Goal: Information Seeking & Learning: Find specific fact

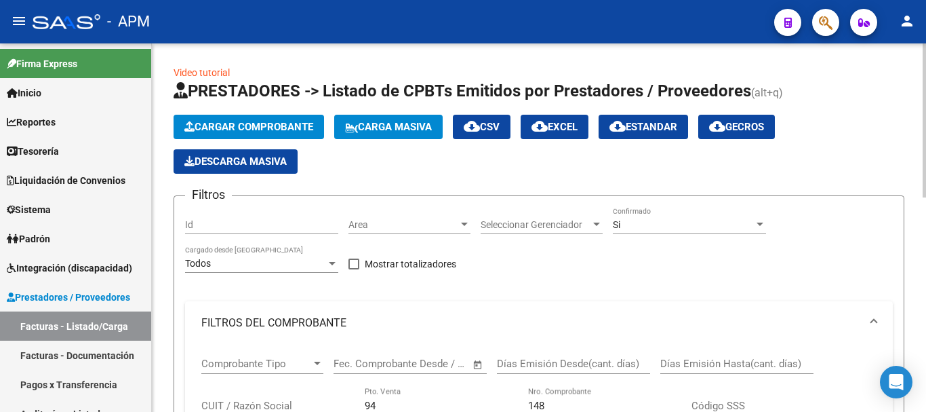
scroll to position [513, 0]
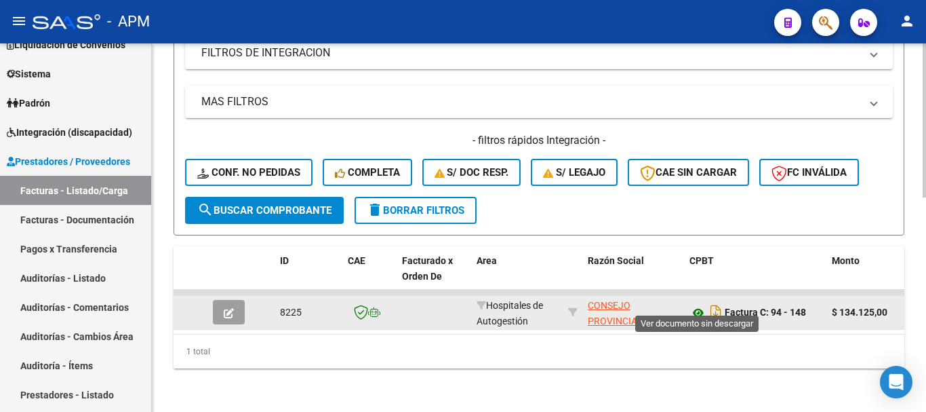
click at [698, 305] on icon at bounding box center [699, 313] width 18 height 16
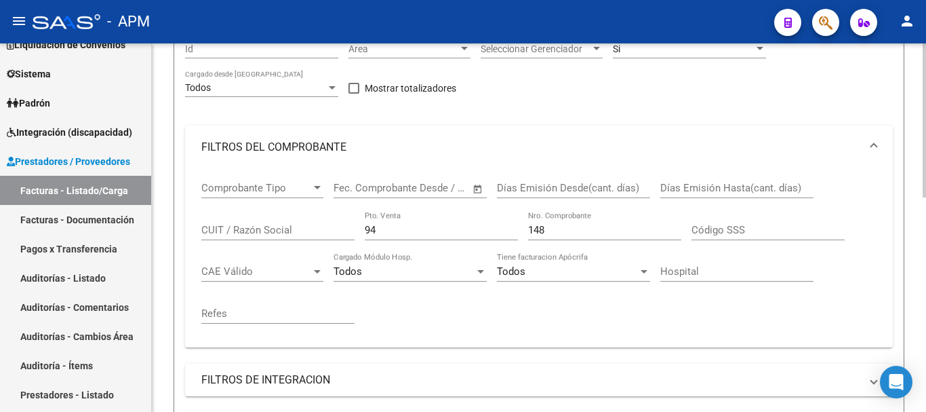
scroll to position [174, 0]
click at [281, 236] on input "CUIT / Razón Social" at bounding box center [277, 231] width 153 height 12
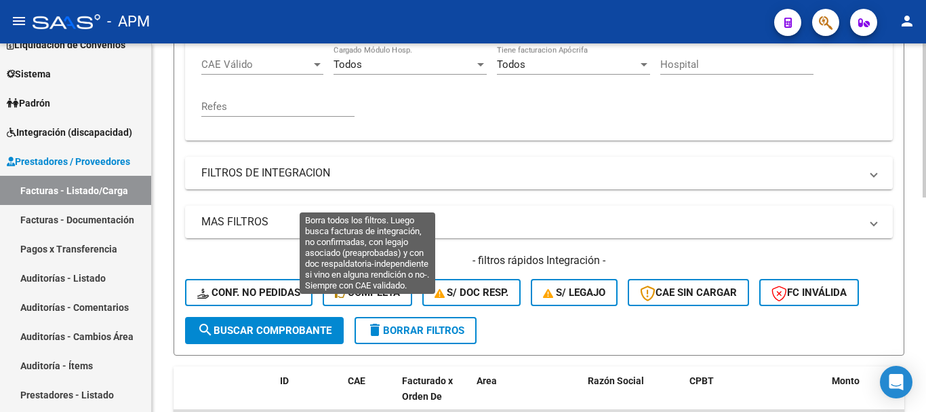
scroll to position [446, 0]
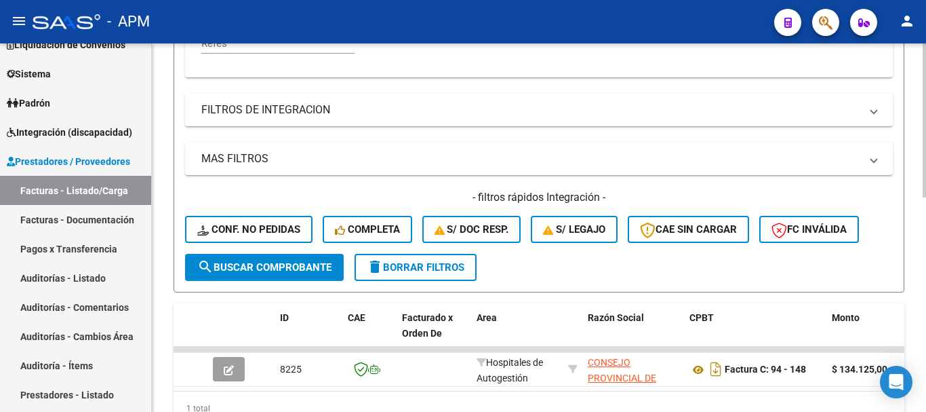
click at [408, 267] on span "delete Borrar Filtros" at bounding box center [416, 267] width 98 height 12
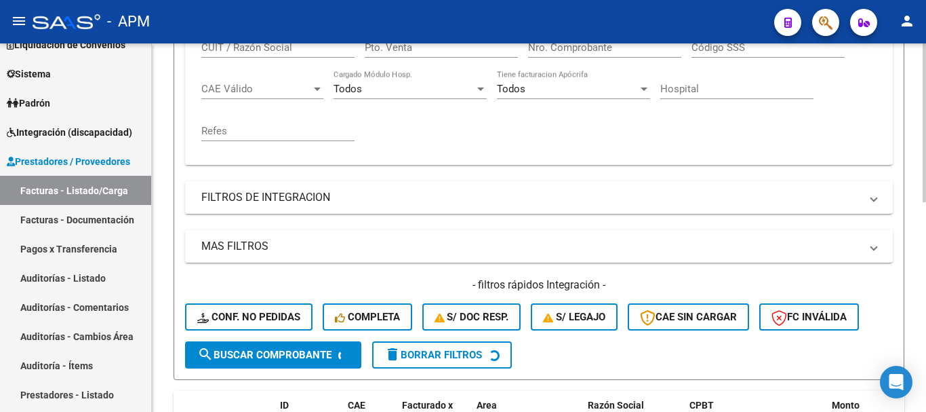
scroll to position [242, 0]
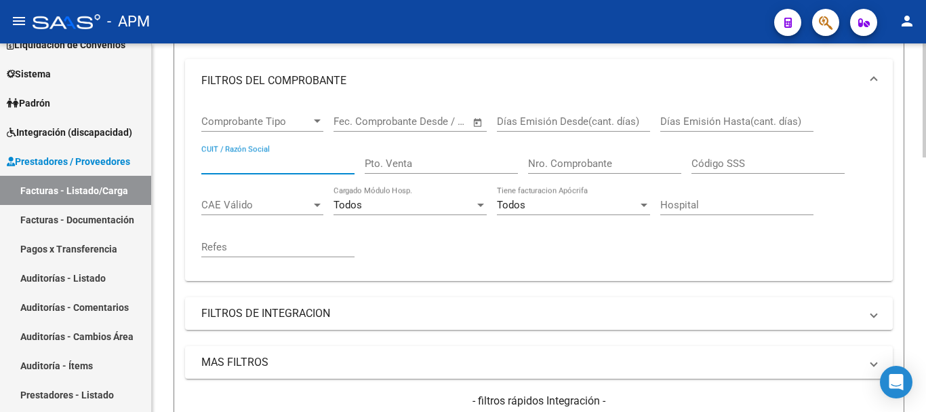
click at [242, 161] on input "CUIT / Razón Social" at bounding box center [277, 163] width 153 height 12
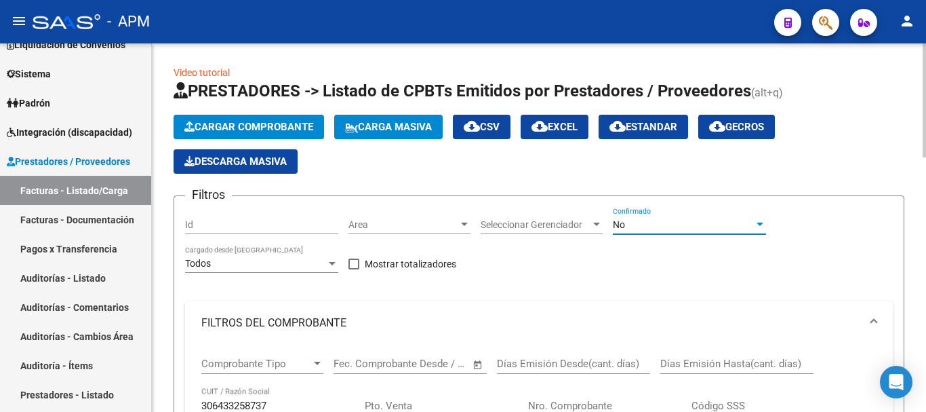
click at [706, 223] on div "No" at bounding box center [683, 225] width 141 height 12
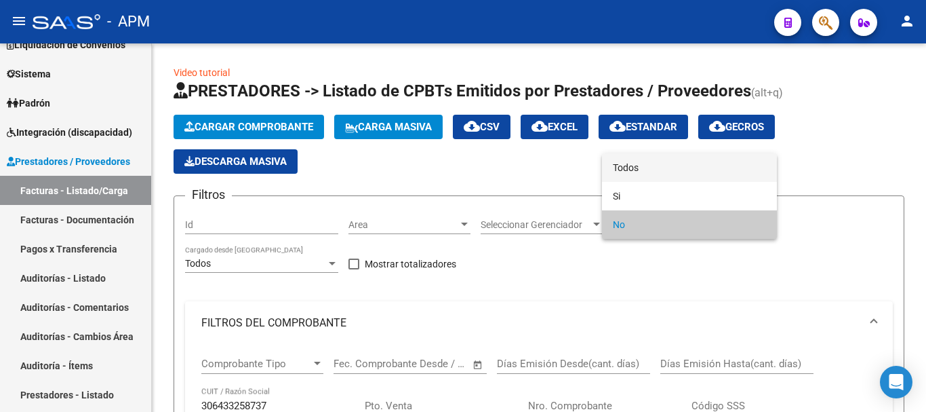
click at [682, 176] on span "Todos" at bounding box center [689, 167] width 153 height 28
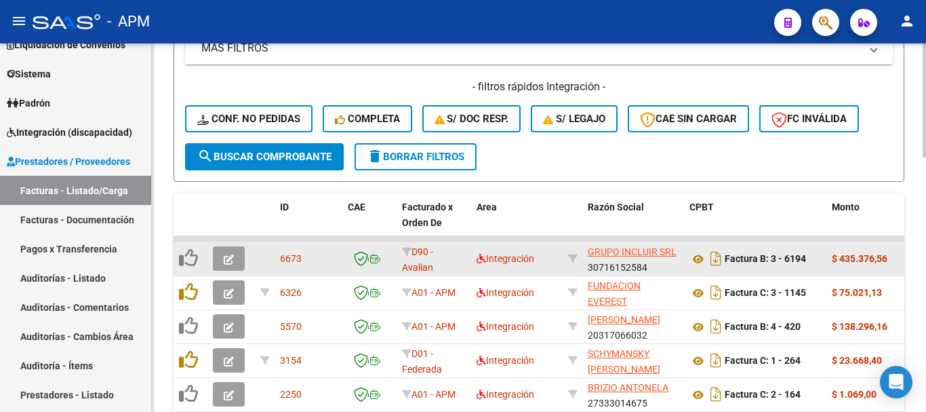
scroll to position [610, 0]
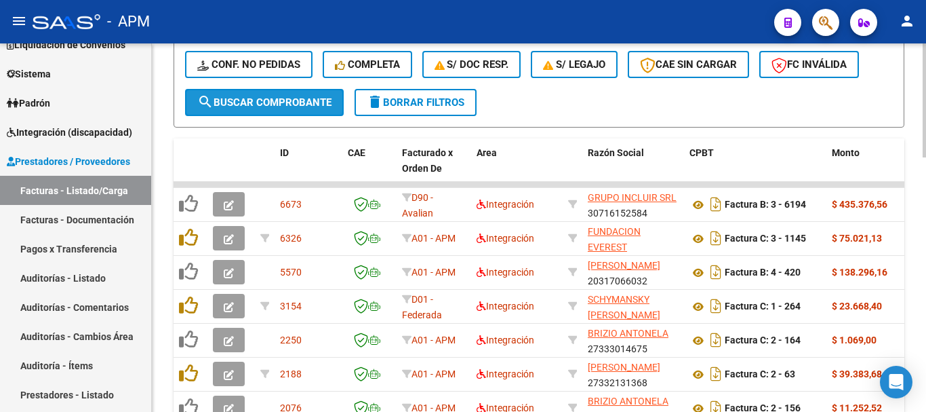
click at [301, 98] on span "search Buscar Comprobante" at bounding box center [264, 102] width 134 height 12
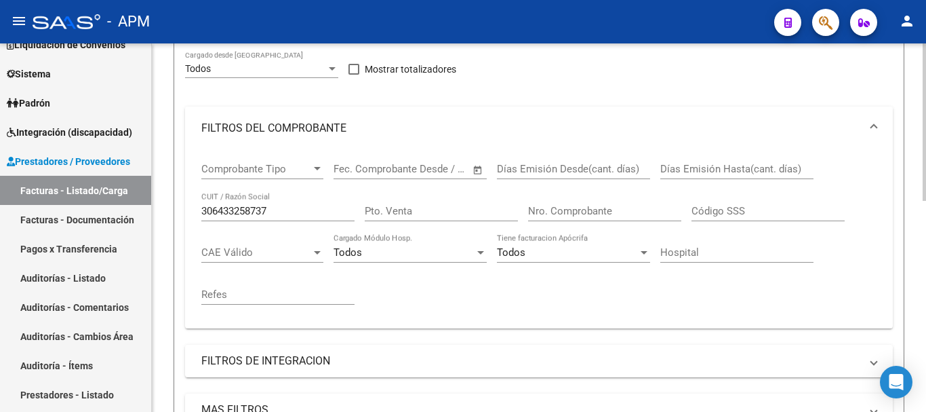
scroll to position [203, 0]
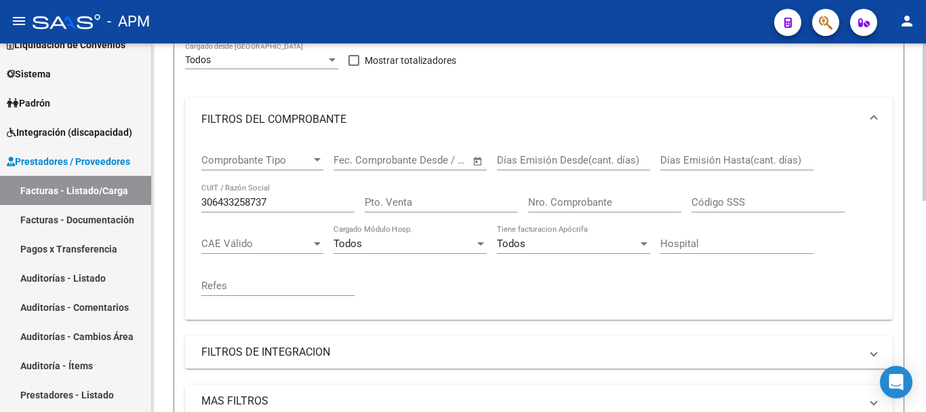
click at [214, 204] on input "306433258737" at bounding box center [277, 202] width 153 height 12
click at [269, 203] on input "30-6433258737" at bounding box center [277, 202] width 153 height 12
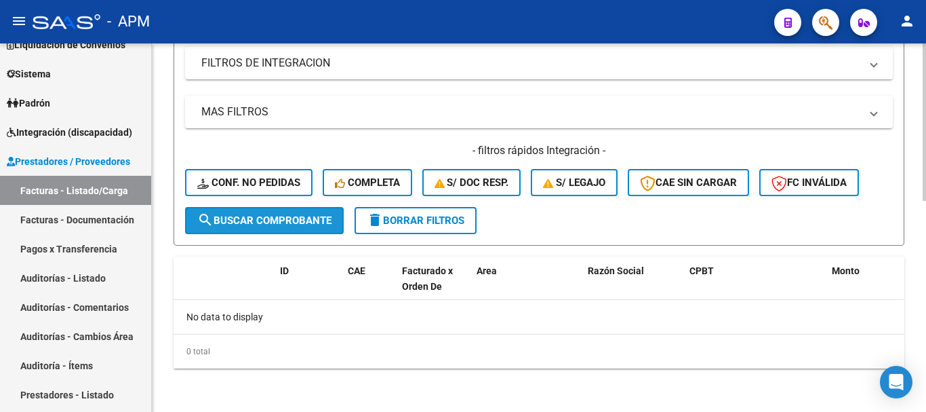
click at [296, 209] on button "search Buscar Comprobante" at bounding box center [264, 220] width 159 height 27
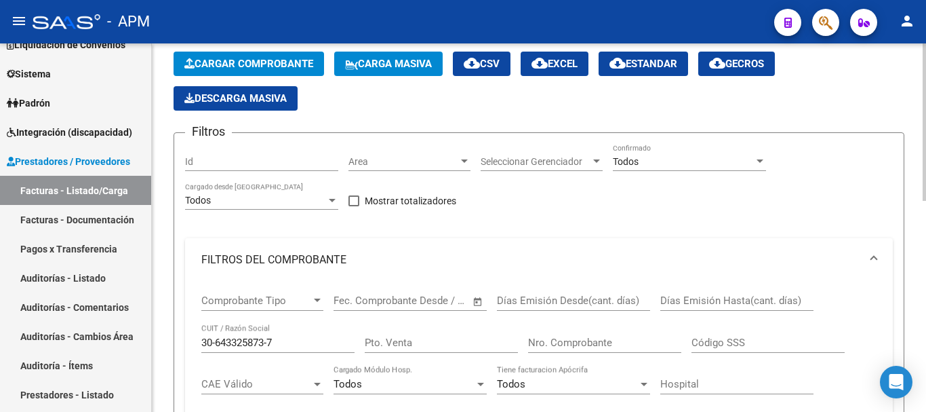
scroll to position [85, 0]
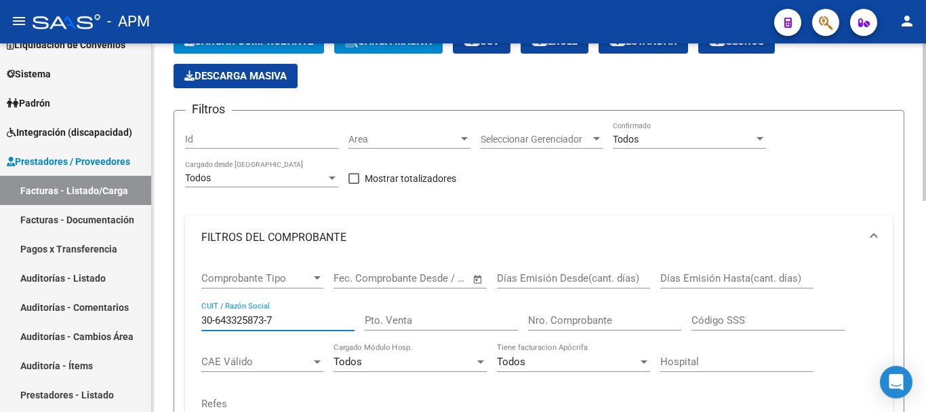
click at [237, 320] on input "30-643325873-7" at bounding box center [277, 320] width 153 height 12
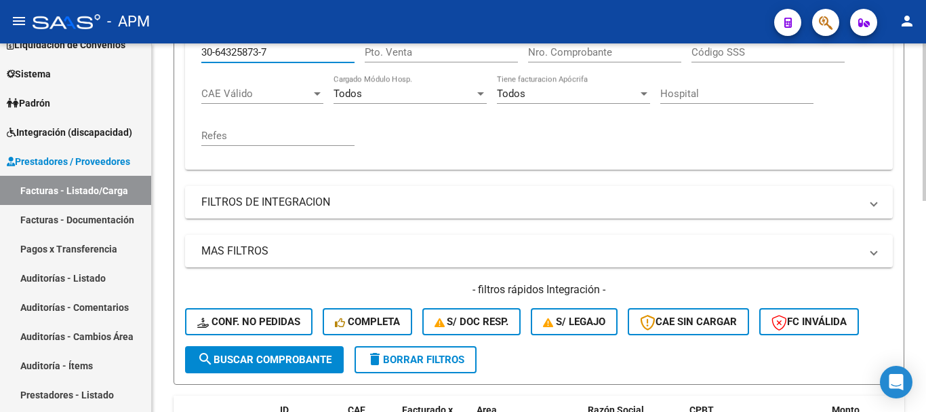
scroll to position [357, 0]
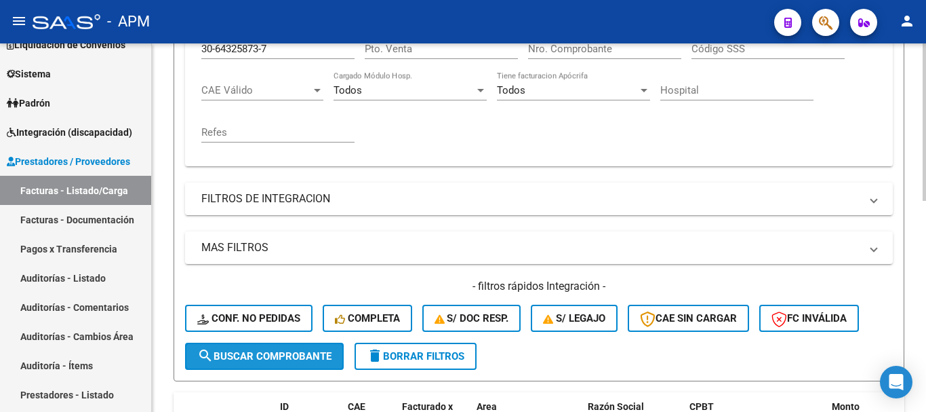
click at [305, 360] on span "search Buscar Comprobante" at bounding box center [264, 356] width 134 height 12
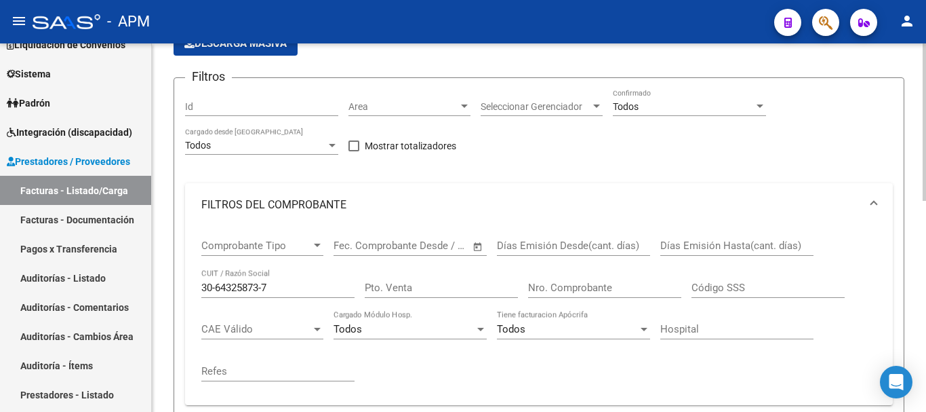
scroll to position [191, 0]
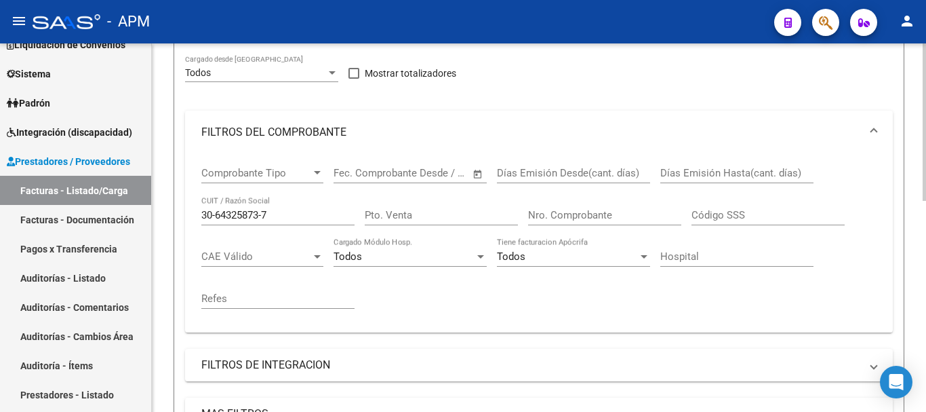
click at [220, 216] on input "30-64325873-7" at bounding box center [277, 215] width 153 height 12
click at [215, 218] on input "30-64325873-7" at bounding box center [277, 215] width 153 height 12
click at [264, 216] on input "3064325873-7" at bounding box center [277, 215] width 153 height 12
click at [260, 215] on input "3064325873-7" at bounding box center [277, 215] width 153 height 12
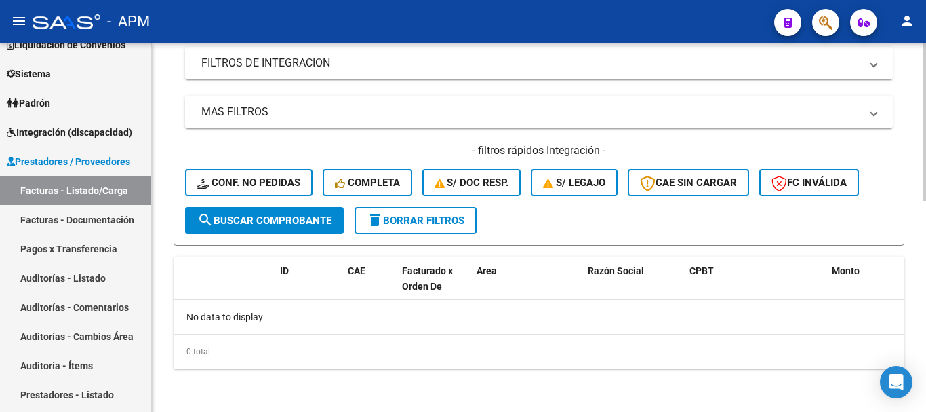
type input "30643258737"
click at [311, 229] on button "search Buscar Comprobante" at bounding box center [264, 220] width 159 height 27
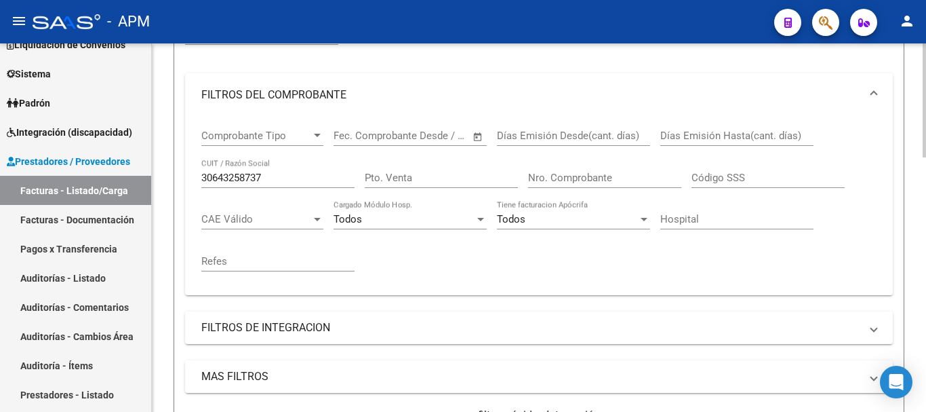
scroll to position [208, 0]
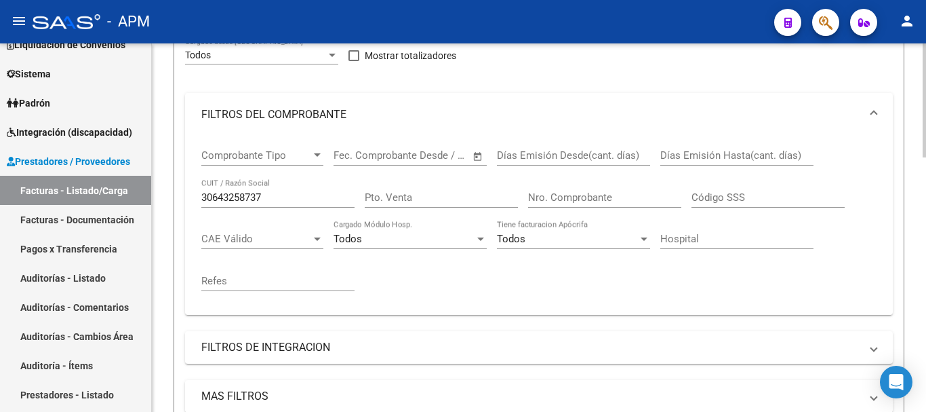
click at [451, 193] on input "Pto. Venta" at bounding box center [441, 197] width 153 height 12
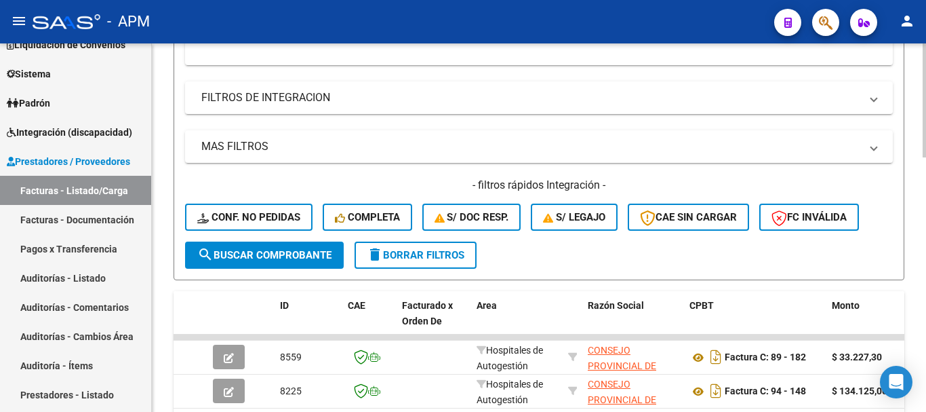
scroll to position [479, 0]
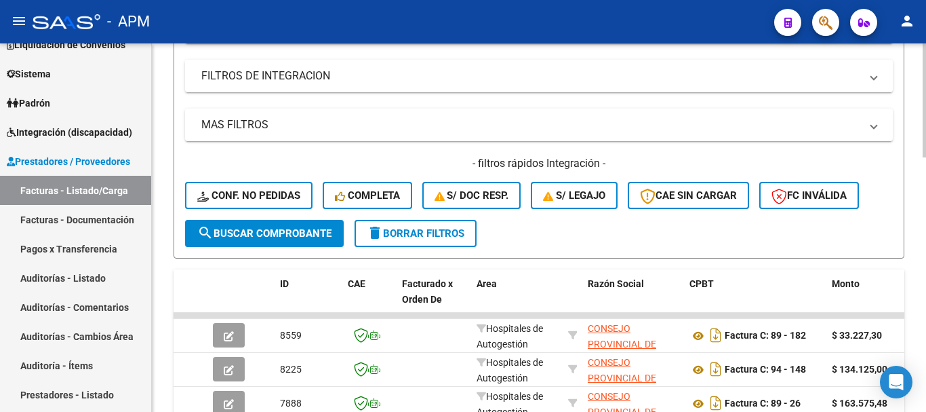
click at [286, 232] on span "search Buscar Comprobante" at bounding box center [264, 233] width 134 height 12
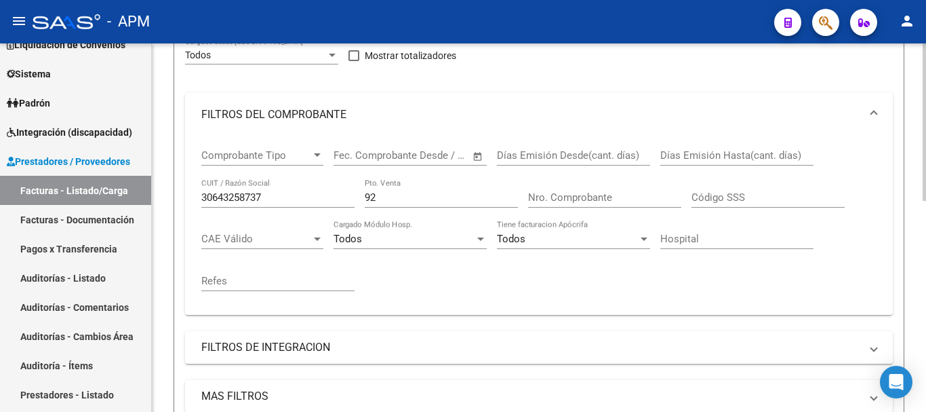
scroll to position [140, 0]
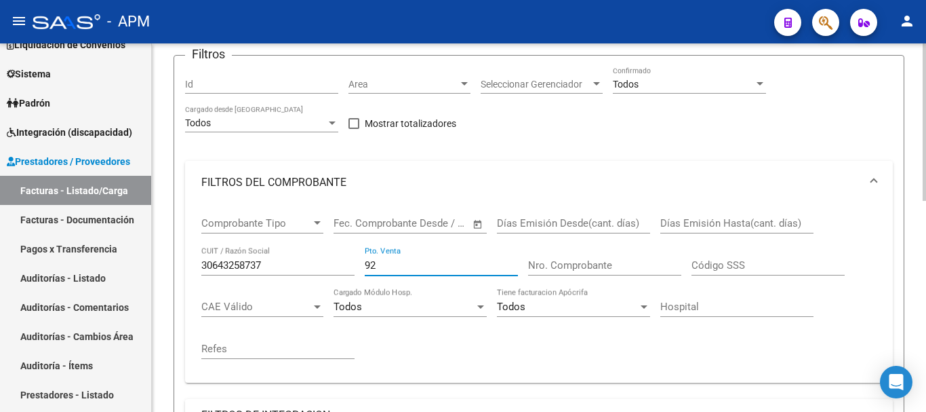
click at [386, 259] on input "92" at bounding box center [441, 265] width 153 height 12
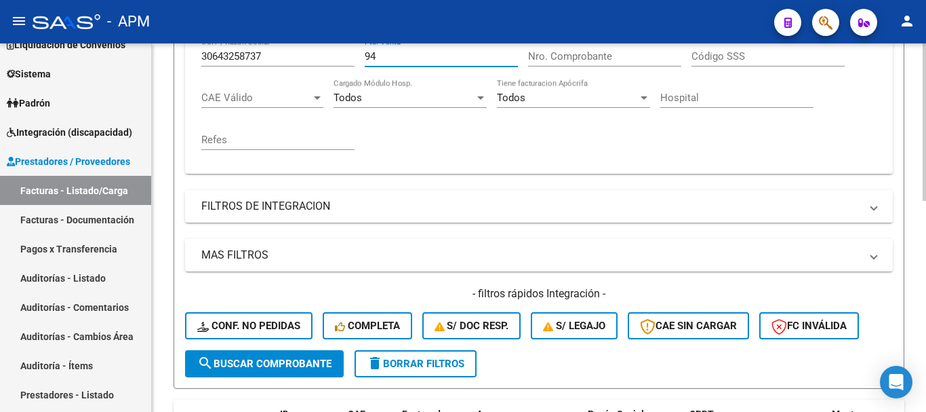
scroll to position [375, 0]
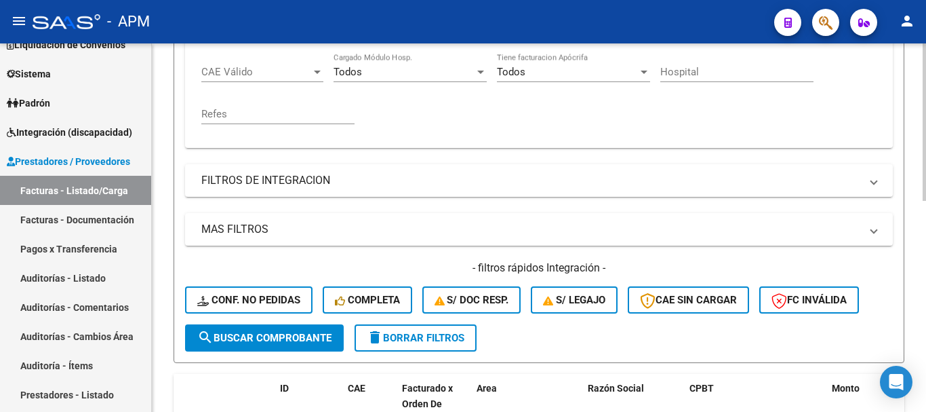
click at [926, 340] on div at bounding box center [924, 282] width 3 height 157
type input "94"
click at [320, 340] on span "search Buscar Comprobante" at bounding box center [264, 338] width 134 height 12
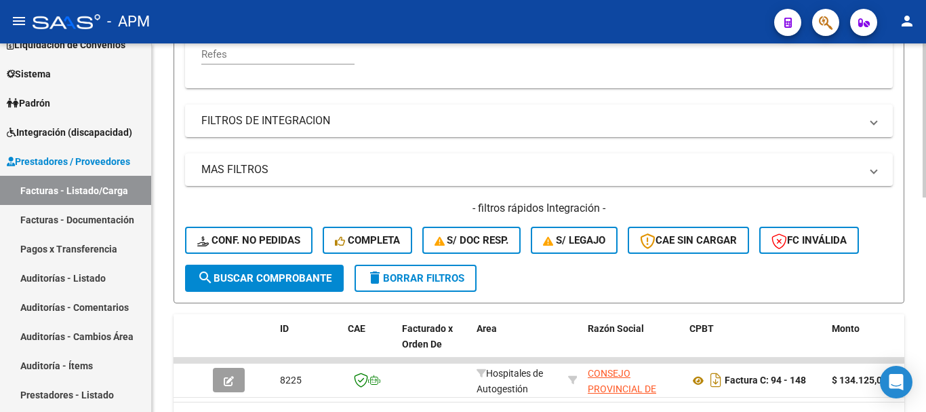
scroll to position [513, 0]
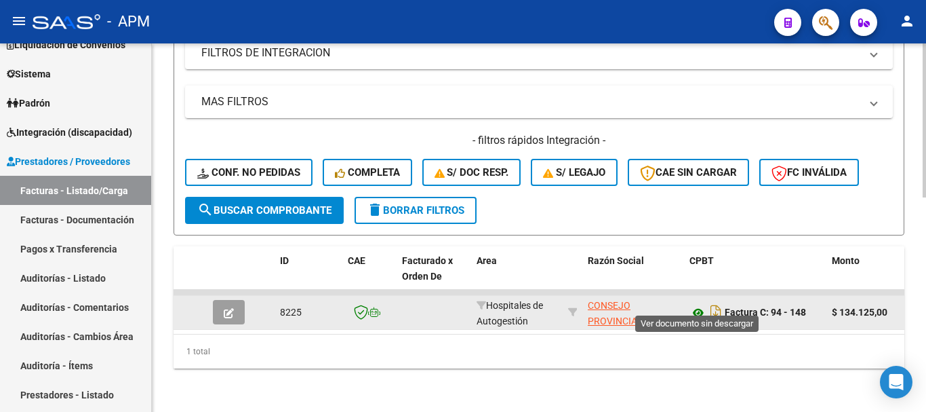
click at [694, 305] on icon at bounding box center [699, 313] width 18 height 16
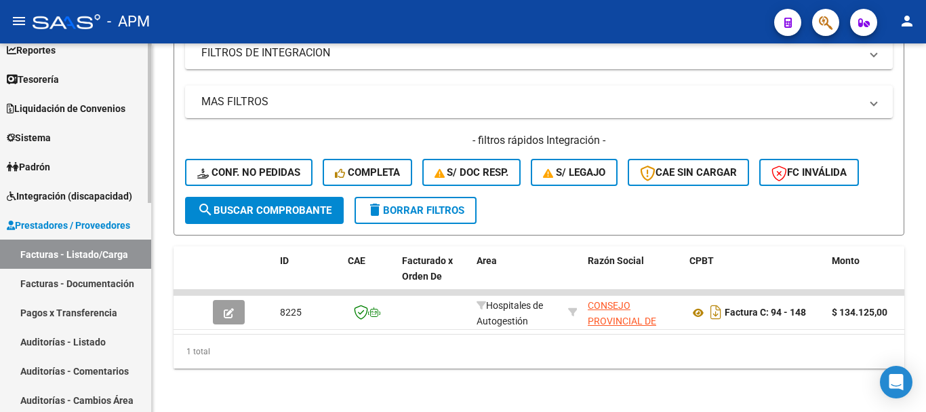
scroll to position [0, 0]
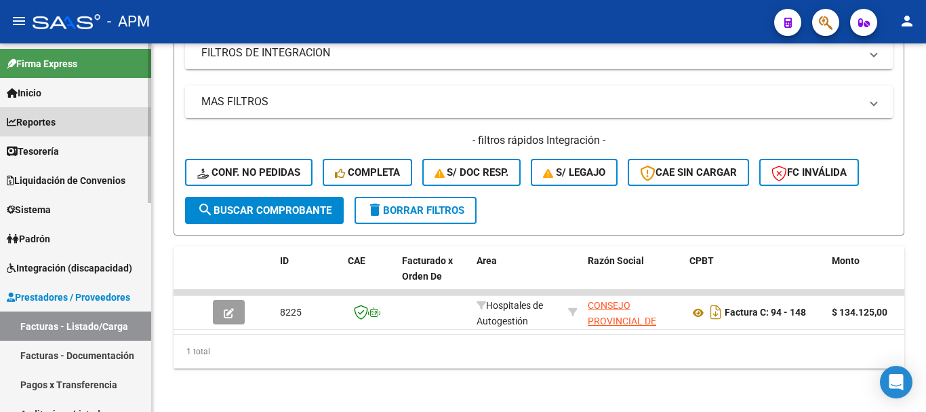
click at [62, 121] on link "Reportes" at bounding box center [75, 121] width 151 height 29
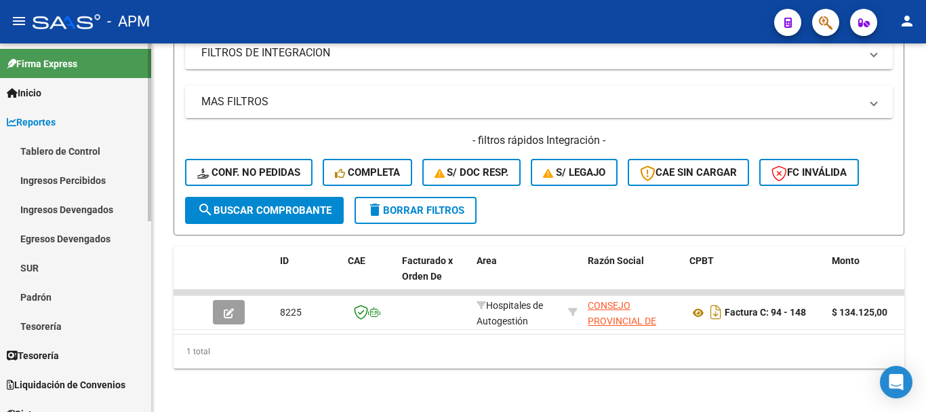
click at [83, 176] on link "Ingresos Percibidos" at bounding box center [75, 179] width 151 height 29
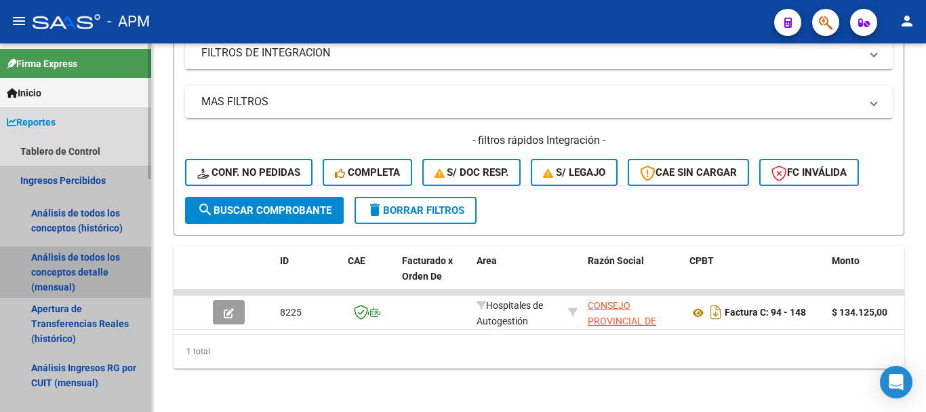
click at [98, 264] on link "Análisis de todos los conceptos detalle (mensual)" at bounding box center [75, 272] width 151 height 52
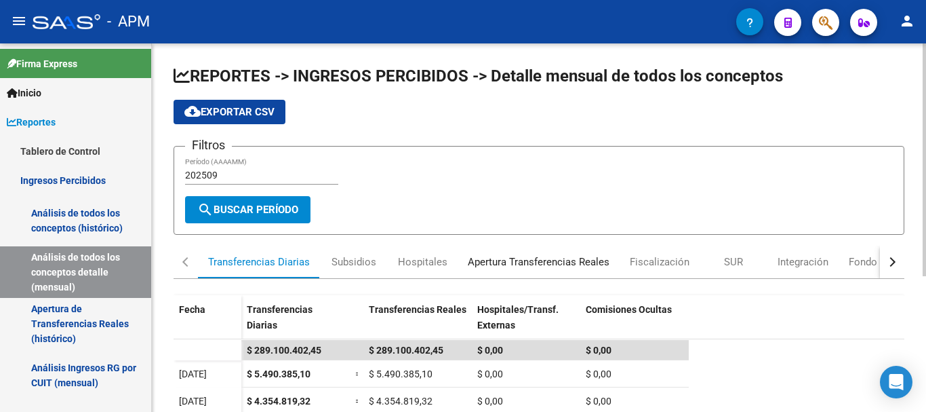
click at [524, 256] on div "Apertura Transferencias Reales" at bounding box center [539, 261] width 142 height 15
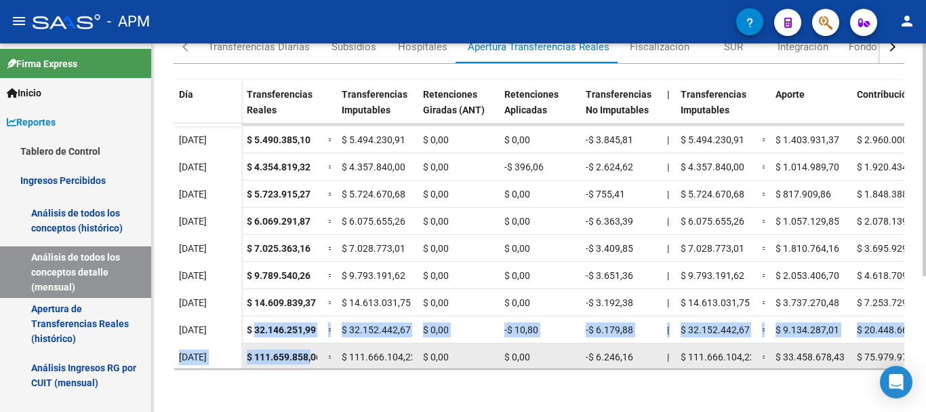
scroll to position [30, 0]
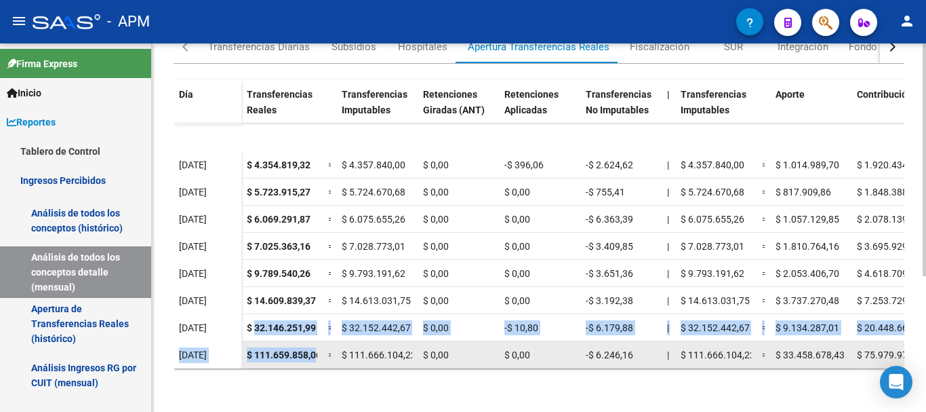
drag, startPoint x: 254, startPoint y: 344, endPoint x: 315, endPoint y: 347, distance: 61.8
click at [315, 347] on datatable-scroller "$ 196.869.264,40 $ 196.905.940,12 $ 0,00 -$ 406,86 -$ 36.268,86 $ 196.905.940,1…" at bounding box center [539, 226] width 731 height 244
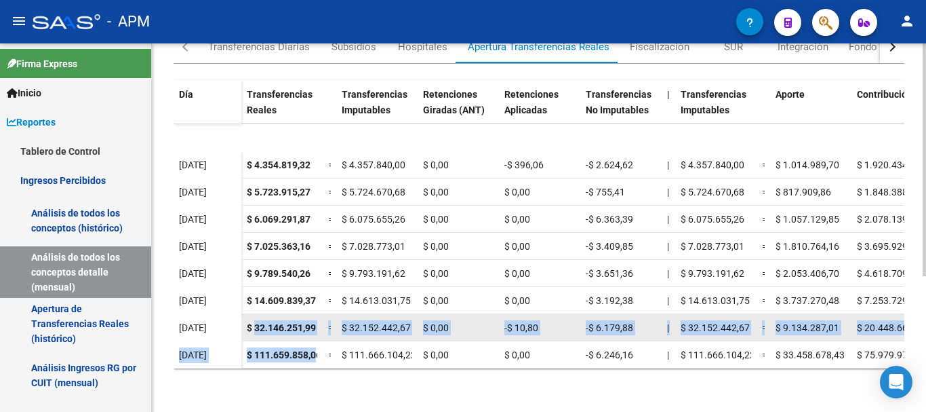
click at [311, 322] on span "$ 32.146.251,99" at bounding box center [281, 327] width 69 height 11
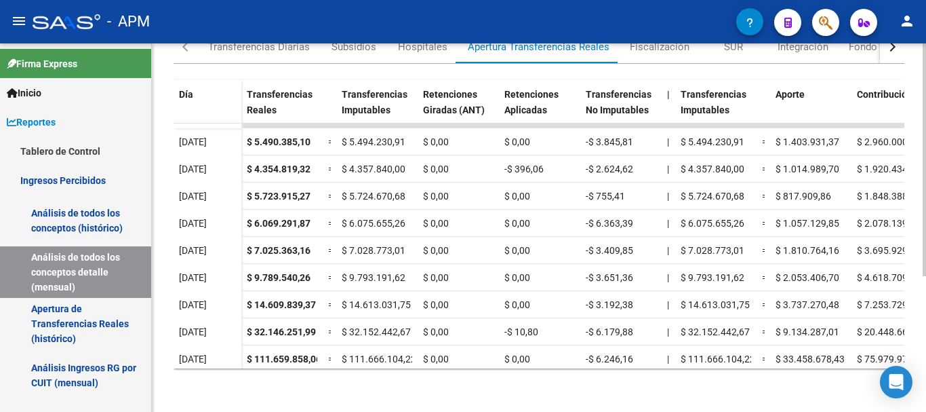
scroll to position [12, 0]
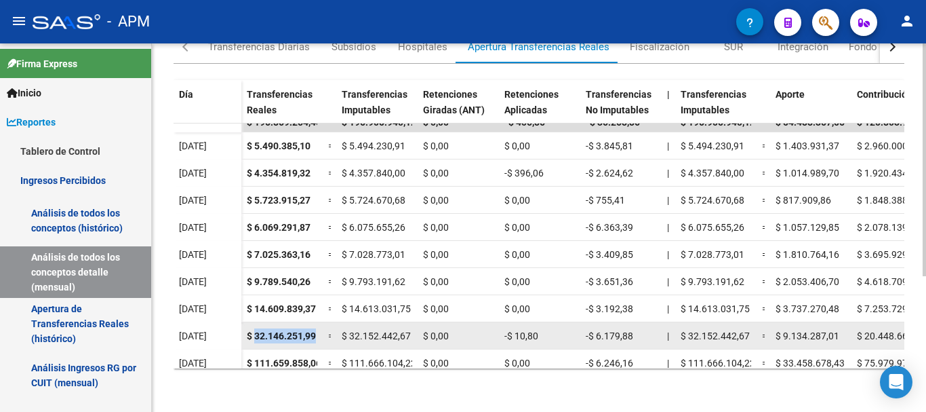
drag, startPoint x: 255, startPoint y: 332, endPoint x: 319, endPoint y: 334, distance: 63.8
click at [319, 334] on datatable-body-cell "$ 32.146.251,99" at bounding box center [281, 335] width 81 height 26
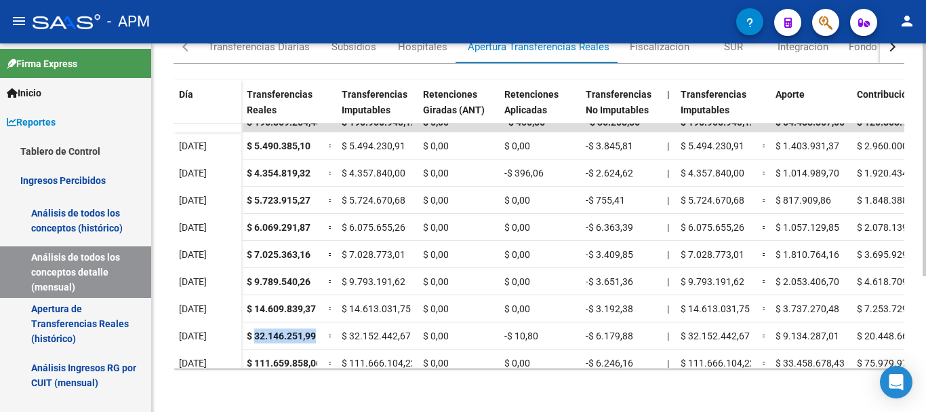
copy span "32.146.251,99"
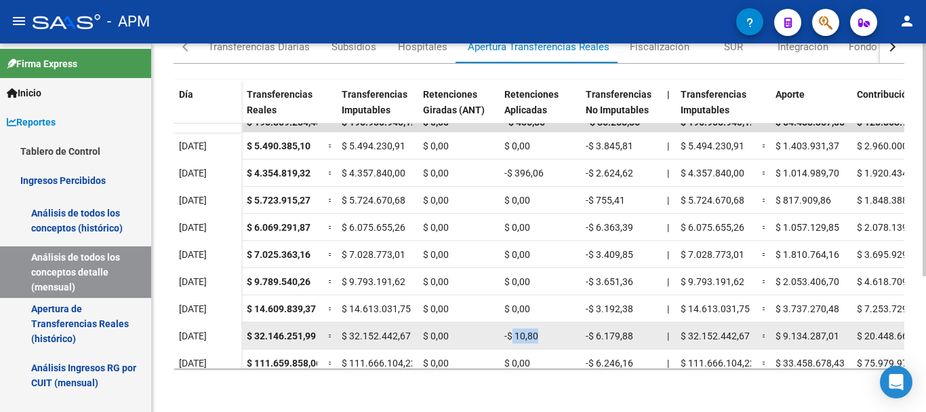
drag, startPoint x: 511, startPoint y: 335, endPoint x: 553, endPoint y: 336, distance: 41.4
click at [553, 336] on div "-$ 10,80" at bounding box center [540, 336] width 71 height 16
copy span "10,80"
drag, startPoint x: 595, startPoint y: 332, endPoint x: 645, endPoint y: 338, distance: 50.5
click at [645, 338] on div "-$ 6.179,88" at bounding box center [621, 336] width 71 height 16
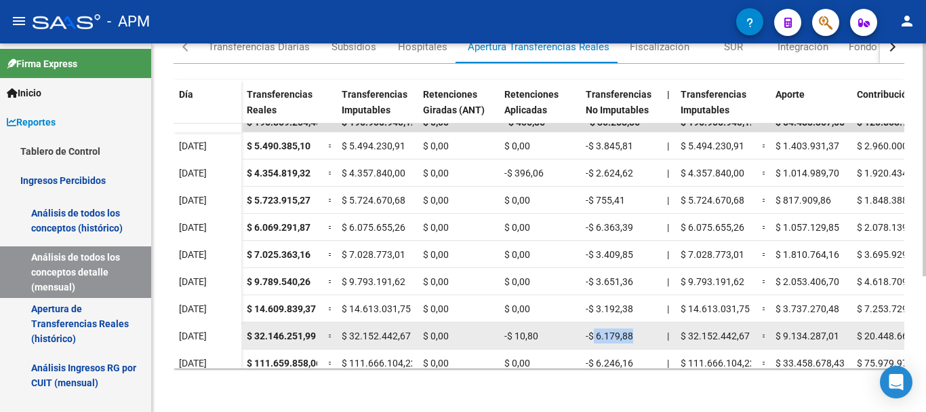
copy span "6.179,88"
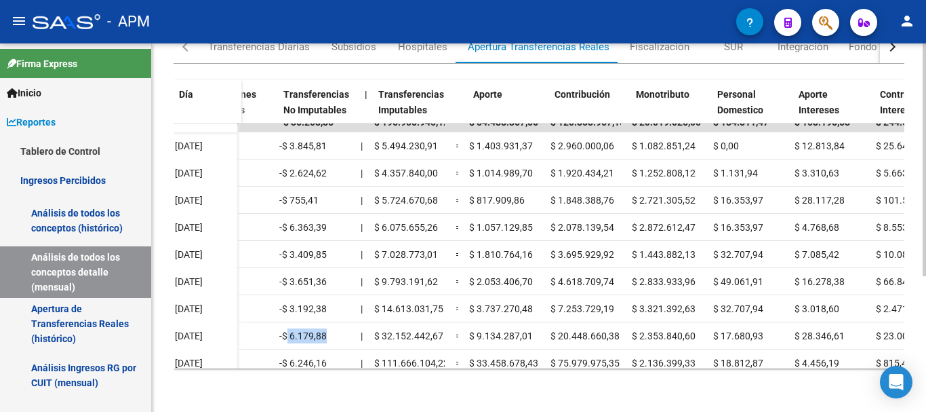
scroll to position [12, 310]
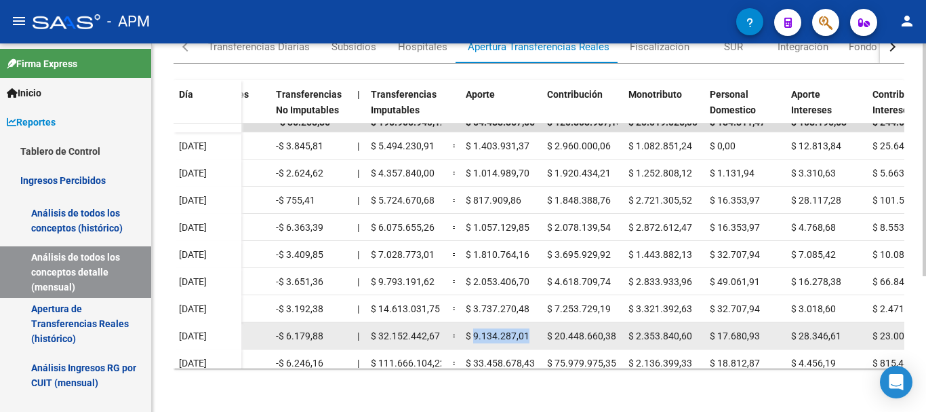
drag, startPoint x: 475, startPoint y: 332, endPoint x: 530, endPoint y: 332, distance: 55.6
click at [530, 332] on div "$ 9.134.287,01" at bounding box center [501, 336] width 71 height 16
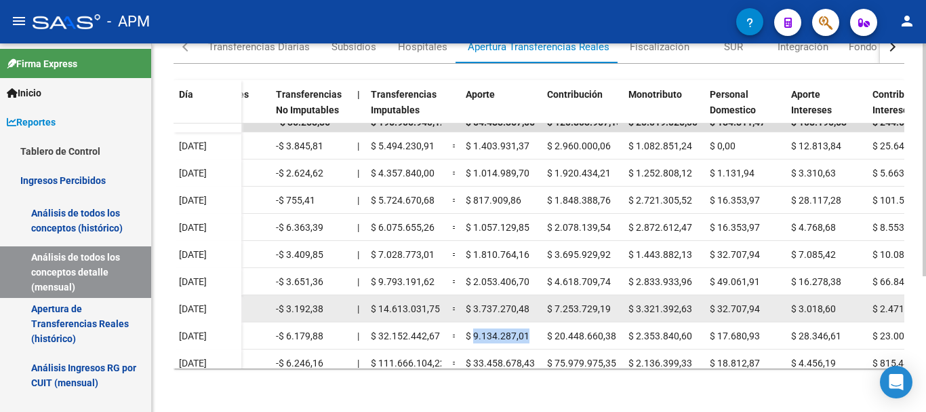
copy span "9.134.287,01"
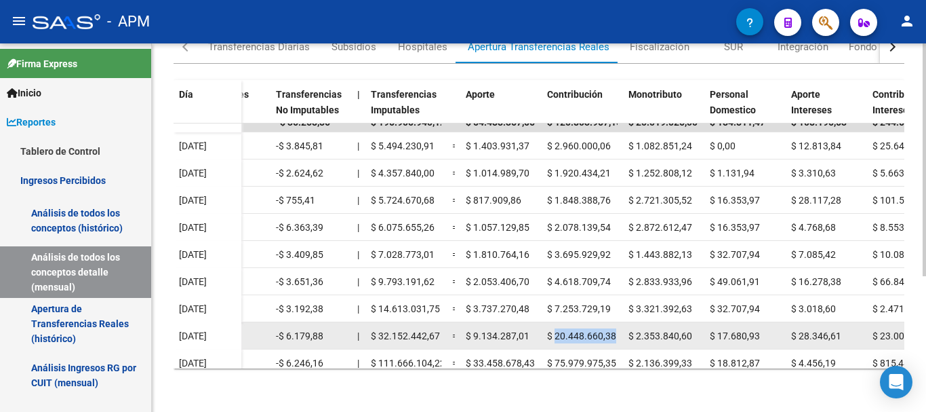
drag, startPoint x: 555, startPoint y: 336, endPoint x: 620, endPoint y: 338, distance: 64.5
click at [620, 338] on datatable-body-cell "$ 20.448.660,38" at bounding box center [582, 335] width 81 height 26
copy span "20.448.660,38"
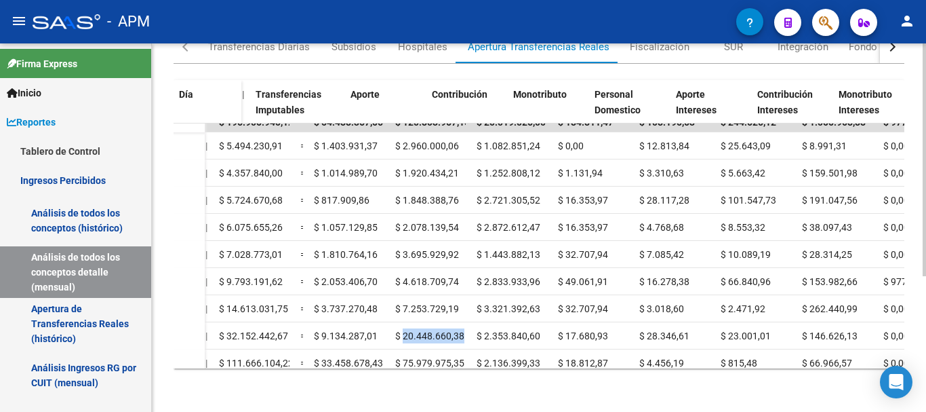
scroll to position [12, 468]
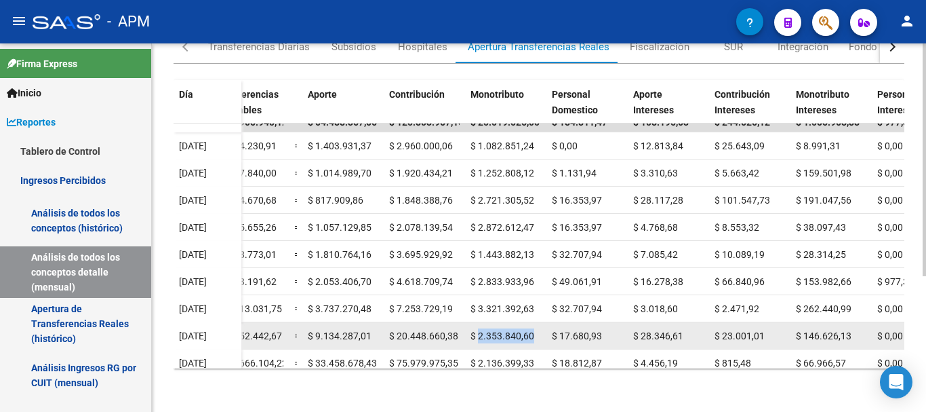
drag, startPoint x: 478, startPoint y: 333, endPoint x: 534, endPoint y: 339, distance: 55.9
click at [534, 339] on div "$ 2.353.840,60" at bounding box center [506, 336] width 71 height 16
copy span "2.353.840,60"
drag, startPoint x: 559, startPoint y: 335, endPoint x: 606, endPoint y: 339, distance: 47.0
click at [606, 339] on div "$ 17.680,93" at bounding box center [587, 336] width 71 height 16
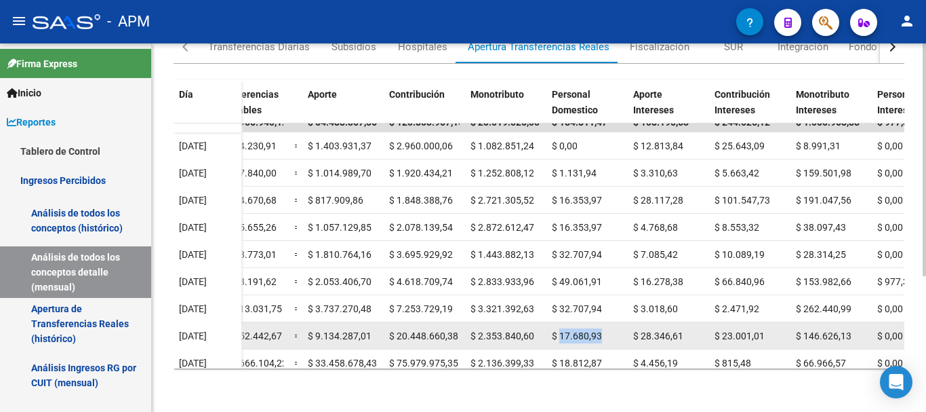
copy span "17.680,93"
drag, startPoint x: 642, startPoint y: 333, endPoint x: 692, endPoint y: 336, distance: 50.3
click at [692, 336] on div "$ 28.346,61" at bounding box center [668, 336] width 71 height 16
copy span "28.346,61"
drag, startPoint x: 723, startPoint y: 333, endPoint x: 772, endPoint y: 332, distance: 49.5
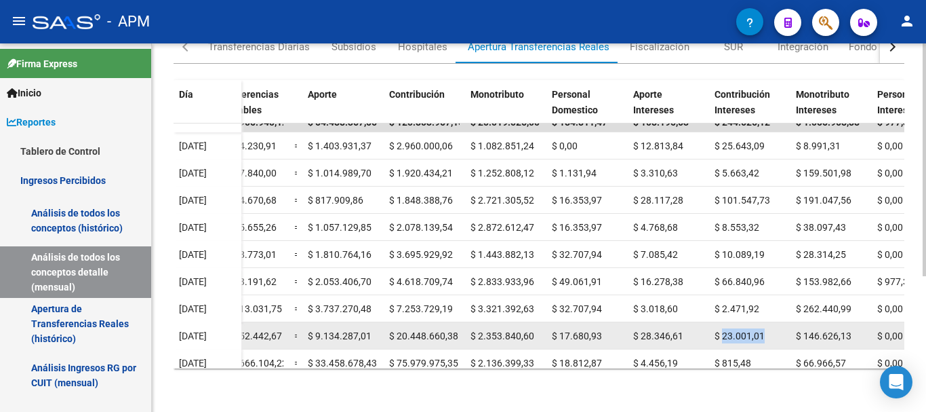
click at [772, 332] on div "$ 23.001,01" at bounding box center [750, 336] width 71 height 16
copy span "23.001,01"
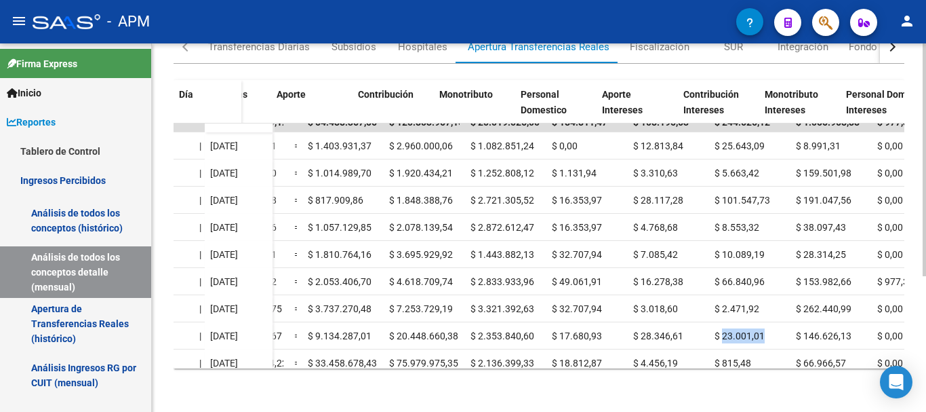
scroll to position [12, 547]
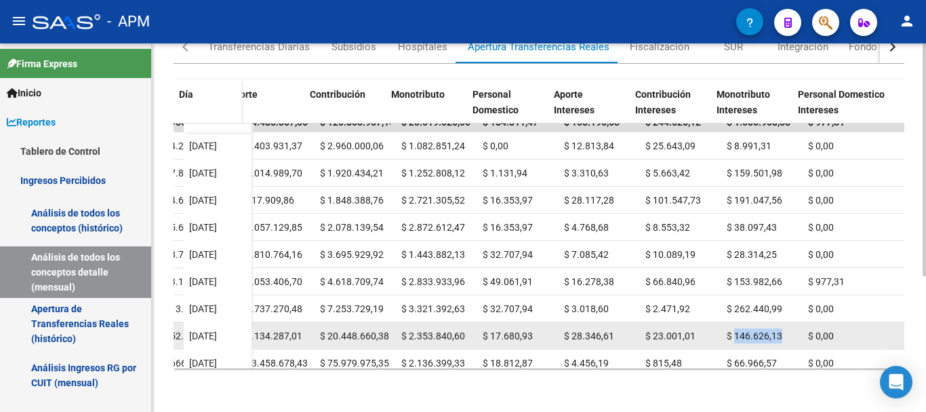
drag, startPoint x: 725, startPoint y: 336, endPoint x: 775, endPoint y: 340, distance: 50.4
click at [775, 340] on div "$ 146.626,13" at bounding box center [762, 336] width 71 height 16
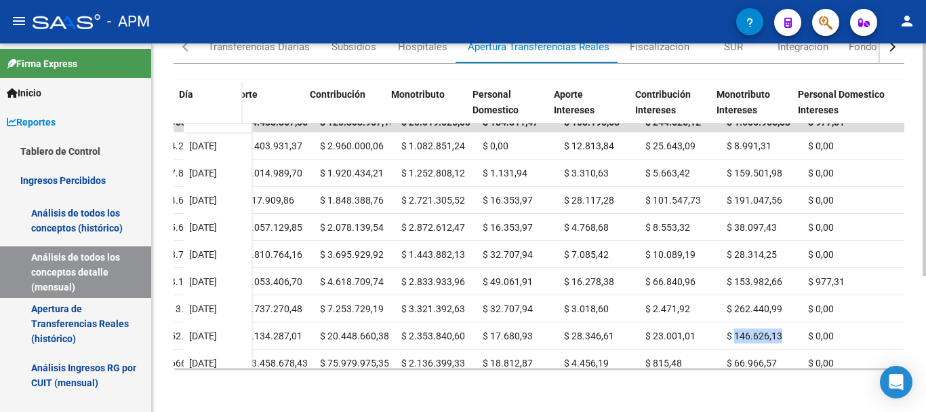
copy span "146.626,13"
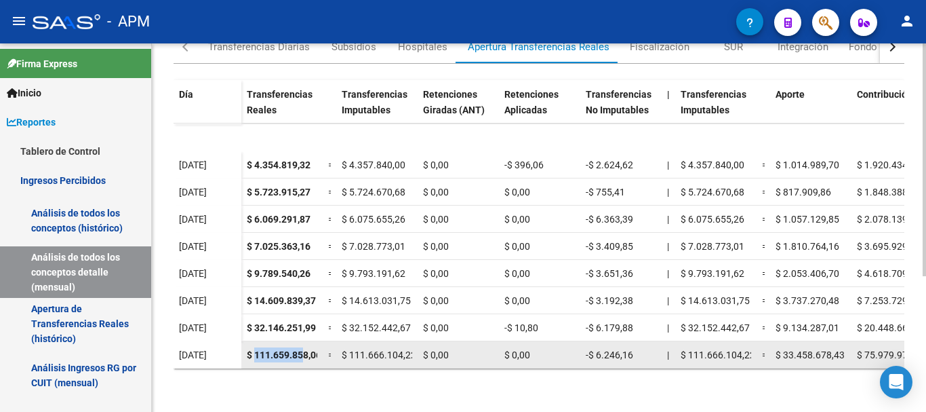
scroll to position [0, 5]
drag, startPoint x: 254, startPoint y: 344, endPoint x: 319, endPoint y: 347, distance: 65.2
click at [319, 347] on datatable-body-cell "$ 111.659.858,06" at bounding box center [281, 354] width 81 height 26
drag, startPoint x: 595, startPoint y: 343, endPoint x: 648, endPoint y: 343, distance: 52.2
click at [648, 347] on div "-$ 6.246,16" at bounding box center [621, 355] width 71 height 16
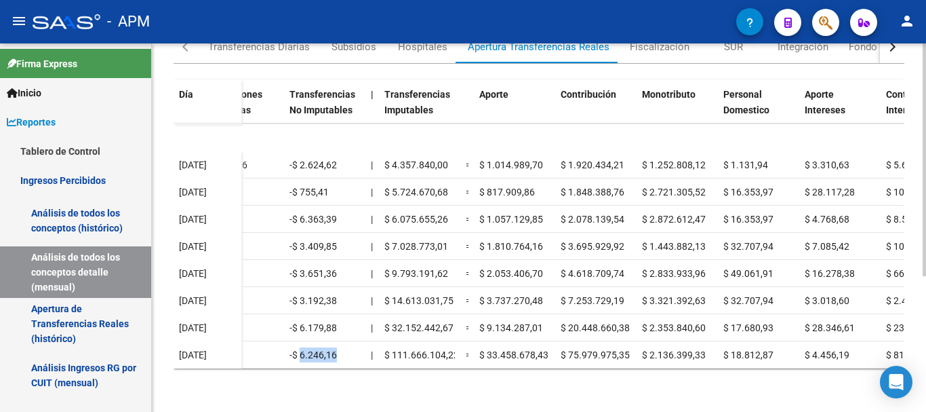
scroll to position [30, 315]
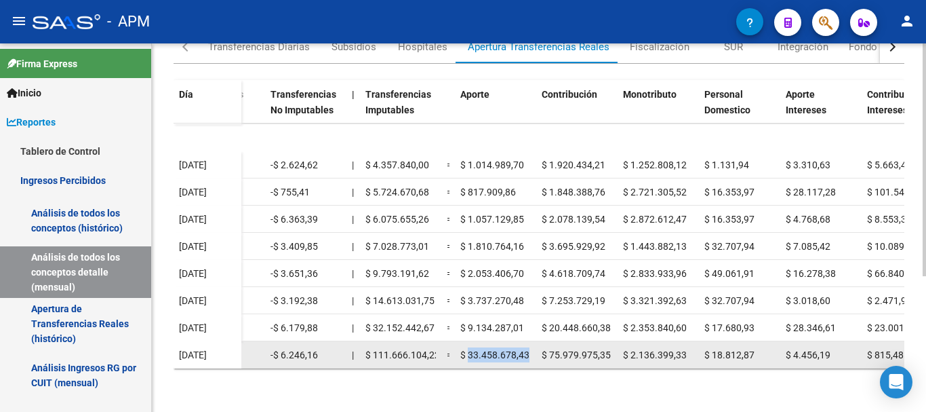
drag, startPoint x: 469, startPoint y: 343, endPoint x: 529, endPoint y: 342, distance: 60.4
click at [529, 347] on div "$ 33.458.678,43" at bounding box center [496, 355] width 71 height 16
drag, startPoint x: 547, startPoint y: 339, endPoint x: 610, endPoint y: 340, distance: 63.1
click at [610, 347] on div "$ 75.979.975,35" at bounding box center [577, 355] width 71 height 16
drag, startPoint x: 630, startPoint y: 340, endPoint x: 699, endPoint y: 340, distance: 69.2
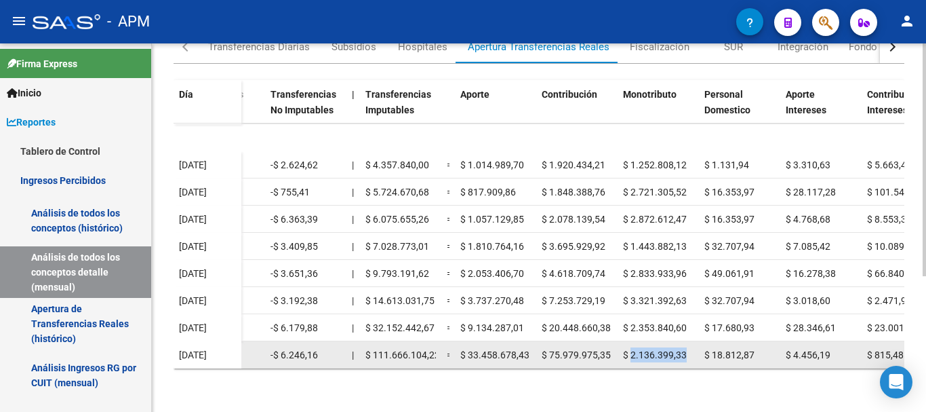
click at [699, 341] on div "$ 111.659.858,06 = $ 111.666.104,22 $ 0,00 $ 0,00 -$ 6.246,16 | $ 111.666.104,2…" at bounding box center [526, 354] width 1200 height 27
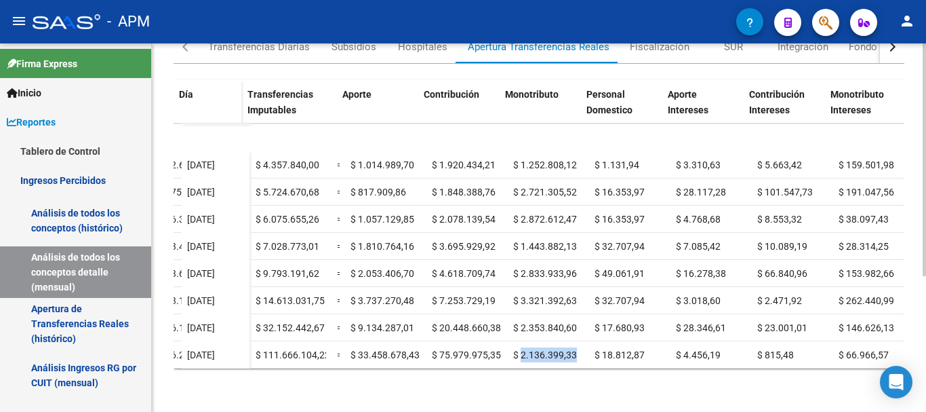
scroll to position [30, 452]
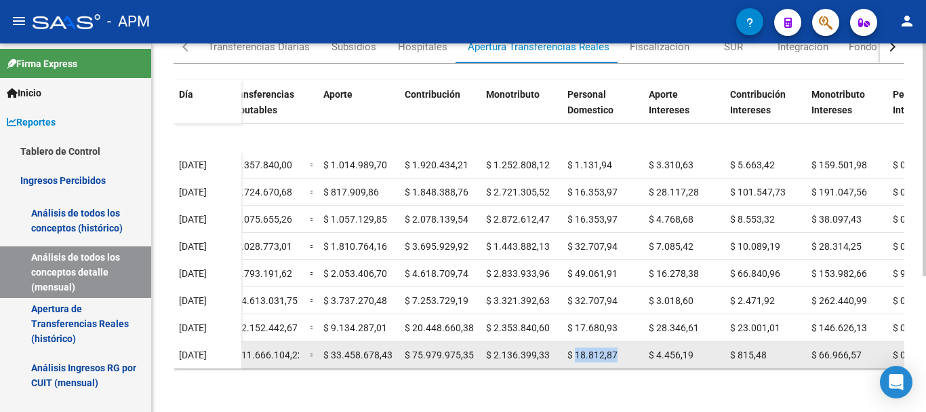
drag, startPoint x: 576, startPoint y: 339, endPoint x: 625, endPoint y: 343, distance: 48.3
click at [625, 347] on div "$ 18.812,87" at bounding box center [603, 355] width 71 height 16
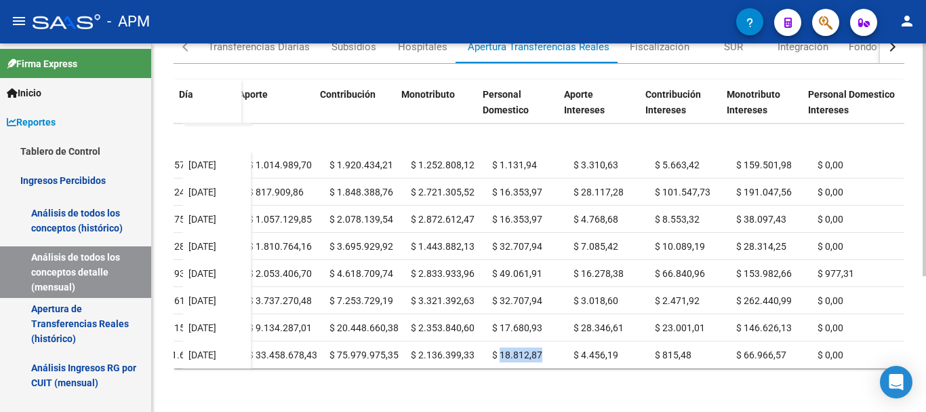
scroll to position [30, 547]
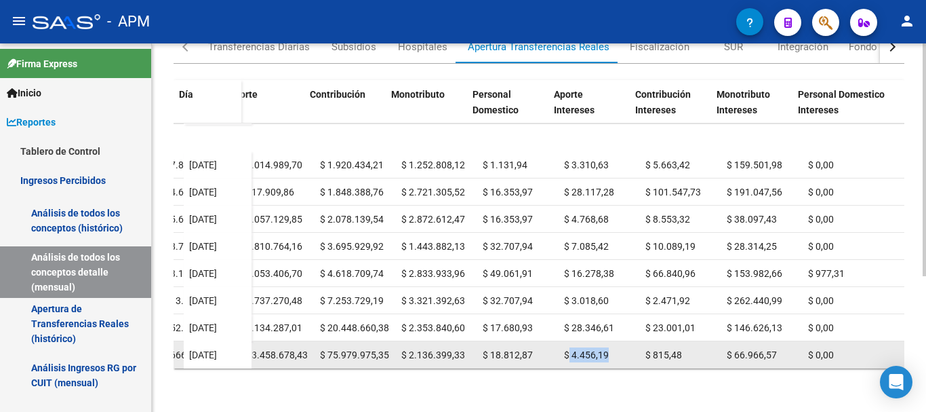
drag, startPoint x: 560, startPoint y: 344, endPoint x: 625, endPoint y: 344, distance: 65.8
click at [625, 344] on datatable-body-cell "$ 4.456,19" at bounding box center [599, 354] width 81 height 26
drag, startPoint x: 643, startPoint y: 341, endPoint x: 694, endPoint y: 339, distance: 50.9
click at [694, 347] on div "$ 815,48" at bounding box center [681, 355] width 71 height 16
drag, startPoint x: 722, startPoint y: 341, endPoint x: 804, endPoint y: 345, distance: 81.5
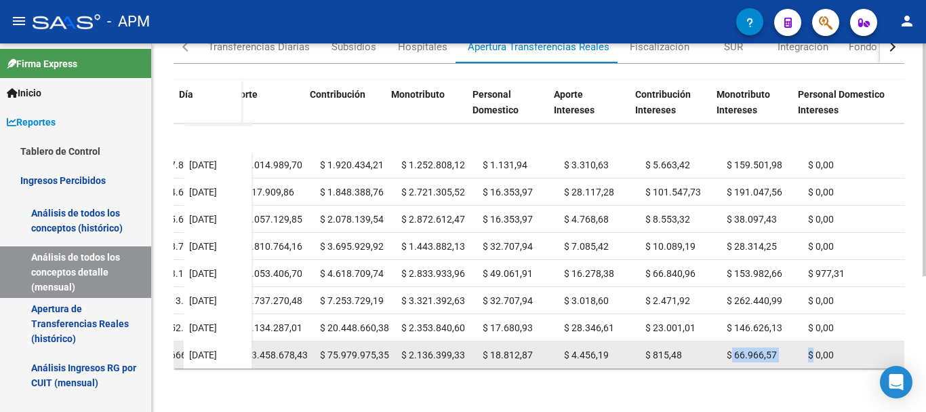
click at [804, 345] on div "$ 111.659.858,06 = $ 111.666.104,22 $ 0,00 $ 0,00 -$ 6.246,16 | $ 111.666.104,2…" at bounding box center [304, 354] width 1200 height 27
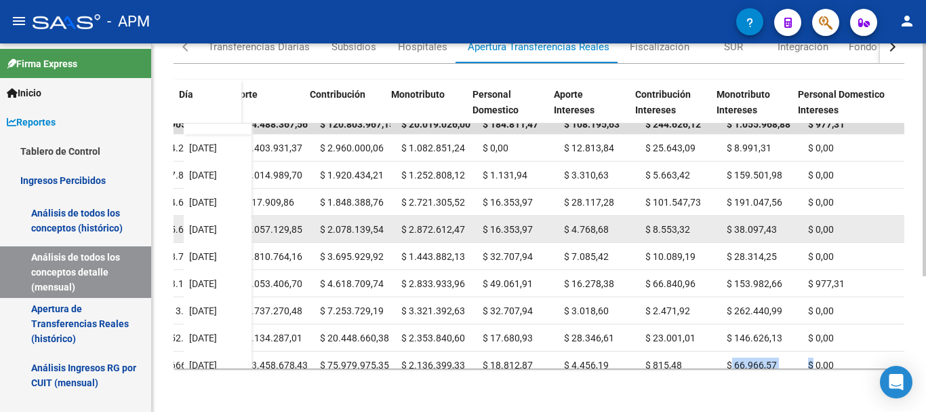
scroll to position [0, 547]
